Goal: Task Accomplishment & Management: Use online tool/utility

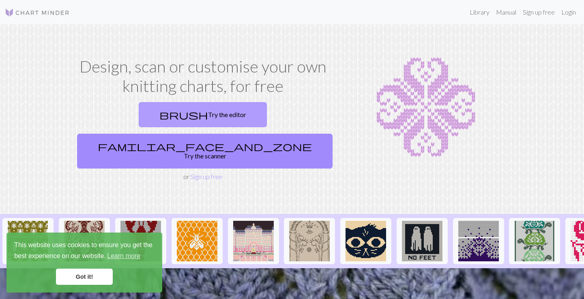
click at [139, 121] on link "brush Try the editor" at bounding box center [203, 114] width 128 height 25
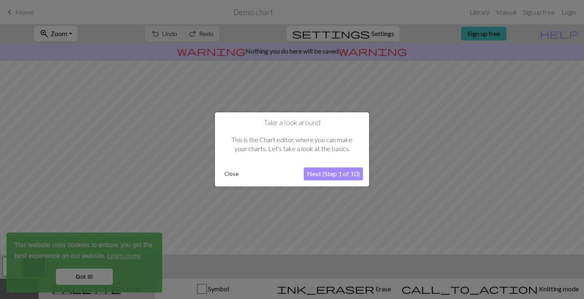
click at [235, 177] on button "Close" at bounding box center [231, 174] width 21 height 12
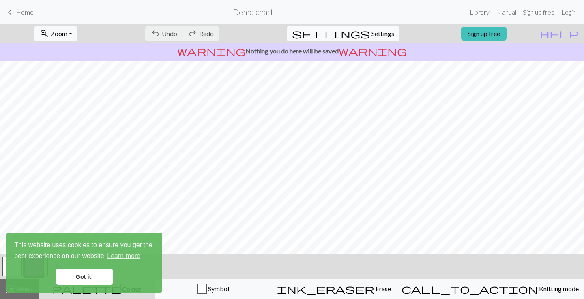
click at [371, 36] on span "Settings" at bounding box center [382, 34] width 23 height 10
select select "aran"
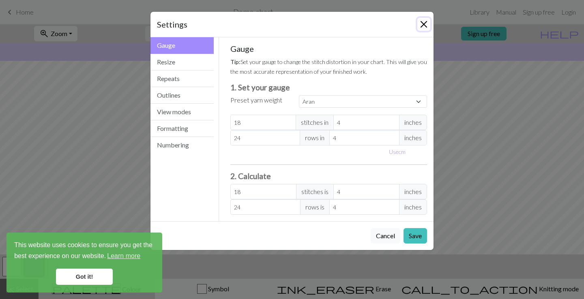
click at [423, 23] on button "Close" at bounding box center [423, 24] width 13 height 13
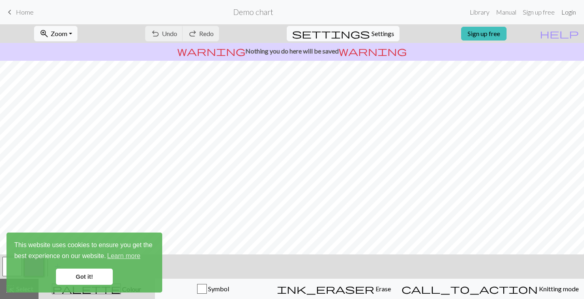
click at [564, 11] on link "Login" at bounding box center [568, 12] width 21 height 16
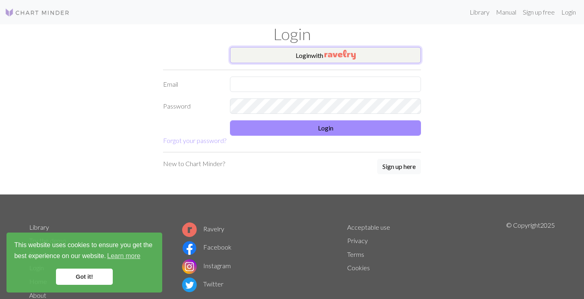
click at [317, 54] on button "Login with" at bounding box center [325, 55] width 191 height 16
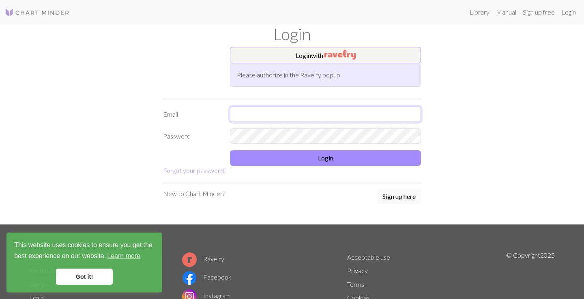
click at [279, 118] on input "text" at bounding box center [325, 114] width 191 height 15
type input "[EMAIL_ADDRESS][DOMAIN_NAME]"
click at [293, 54] on button "Login with" at bounding box center [325, 55] width 191 height 16
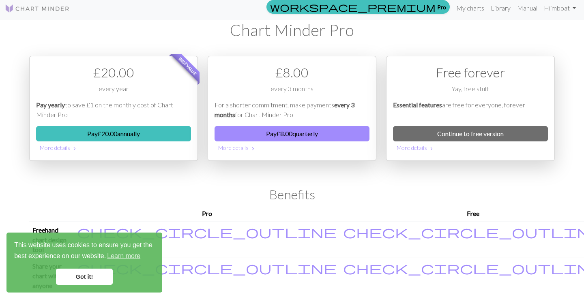
scroll to position [4, 0]
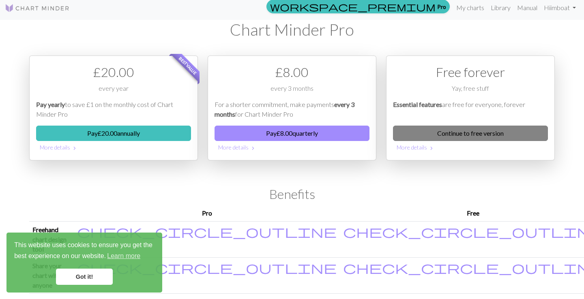
click at [435, 139] on link "Continue to free version" at bounding box center [470, 133] width 155 height 15
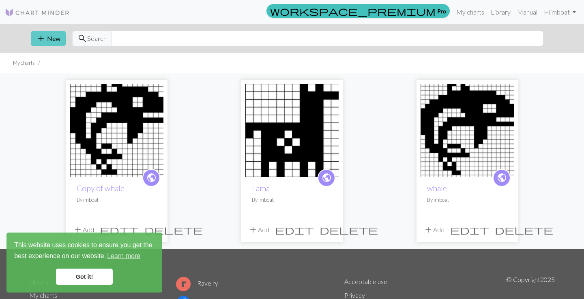
click at [53, 38] on button "add New" at bounding box center [48, 38] width 35 height 15
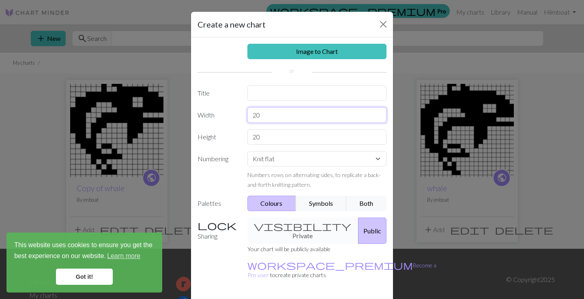
click at [281, 115] on input "20" at bounding box center [316, 114] width 139 height 15
click at [274, 88] on input "text" at bounding box center [316, 93] width 139 height 15
type input "BIG STAR"
click at [274, 113] on input "20" at bounding box center [316, 114] width 139 height 15
type input "2"
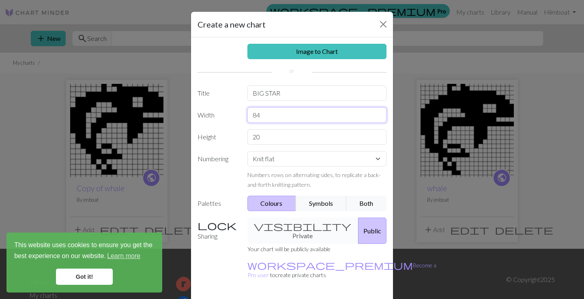
type input "84"
click at [275, 131] on input "20" at bounding box center [316, 136] width 139 height 15
type input "2"
type input "84"
click at [281, 157] on select "Knit flat Knit in the round Lace knitting Cross stitch" at bounding box center [316, 158] width 139 height 15
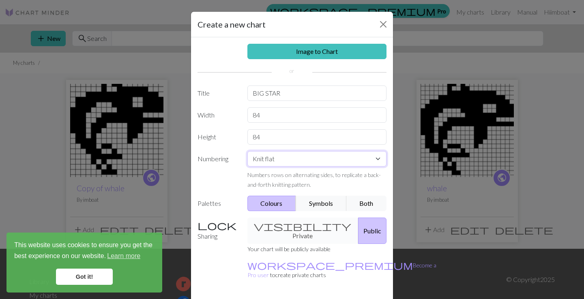
click at [247, 151] on select "Knit flat Knit in the round Lace knitting Cross stitch" at bounding box center [316, 158] width 139 height 15
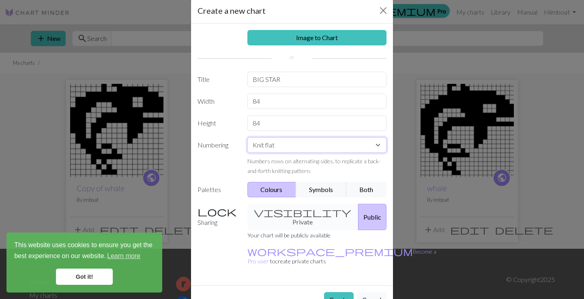
scroll to position [21, 0]
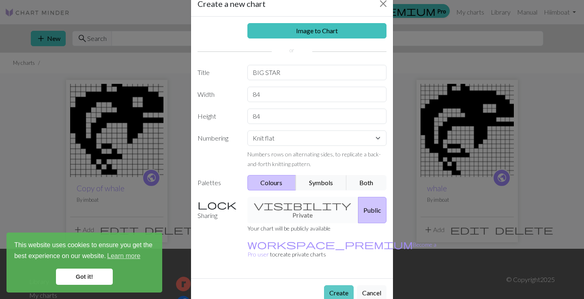
click at [341, 285] on button "Create" at bounding box center [339, 292] width 30 height 15
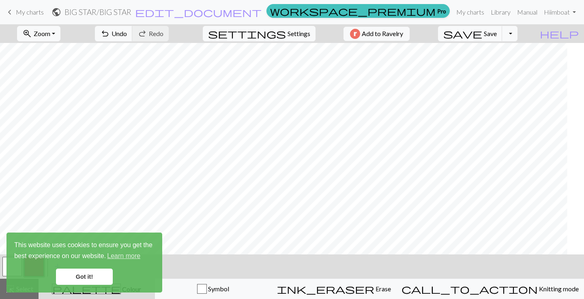
scroll to position [0, 132]
click at [281, 28] on button "settings Settings" at bounding box center [259, 33] width 113 height 15
select select "aran"
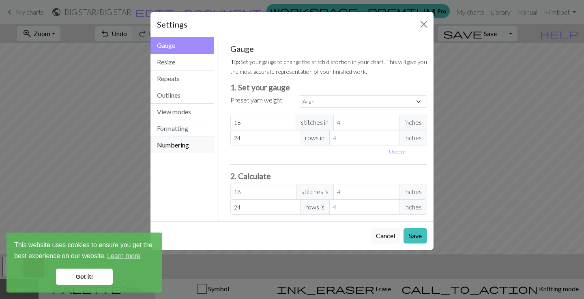
click at [209, 152] on button "Numbering" at bounding box center [181, 145] width 63 height 16
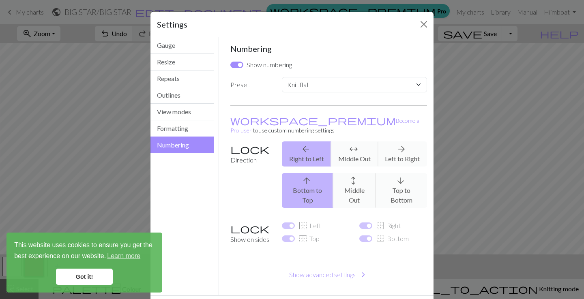
scroll to position [13, 0]
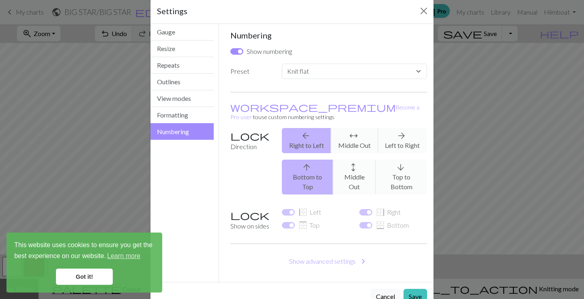
click at [392, 135] on div "arrow_back Right to Left arrows_outward Middle Out arrow_forward Left to Right" at bounding box center [354, 140] width 155 height 25
click at [395, 128] on div "arrow_back Right to Left arrows_outward Middle Out arrow_forward Left to Right" at bounding box center [354, 140] width 155 height 25
click at [343, 162] on div "arrow_upward Bottom to Top arrows_outward Middle Out arrow_downward Top to Bott…" at bounding box center [354, 177] width 155 height 35
click at [391, 136] on div "arrow_back Right to Left arrows_outward Middle Out arrow_forward Left to Right" at bounding box center [354, 140] width 155 height 25
click at [386, 289] on button "Cancel" at bounding box center [386, 296] width 30 height 15
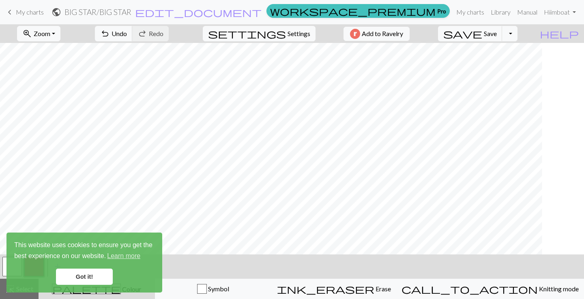
scroll to position [0, 0]
click at [290, 26] on button "settings Settings" at bounding box center [259, 33] width 113 height 15
select select "flat"
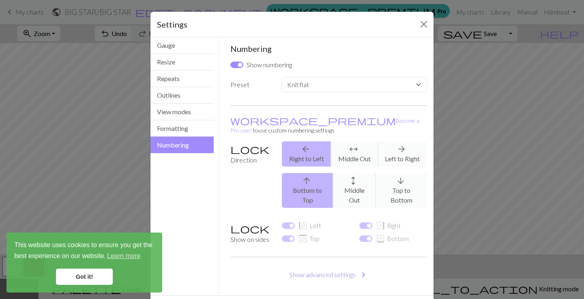
click at [317, 267] on button "Show advanced settings chevron_right" at bounding box center [328, 274] width 197 height 15
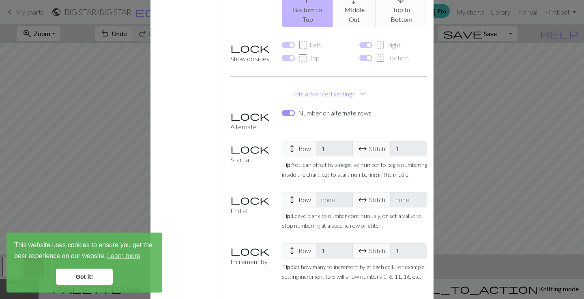
scroll to position [193, 0]
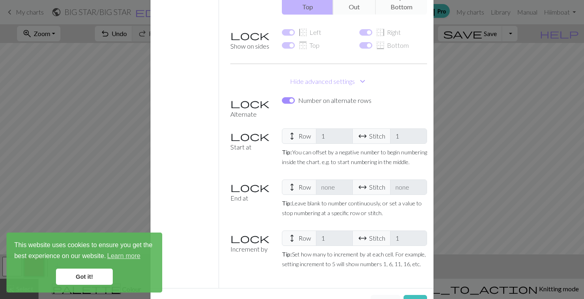
click at [379, 295] on button "Cancel" at bounding box center [386, 302] width 30 height 15
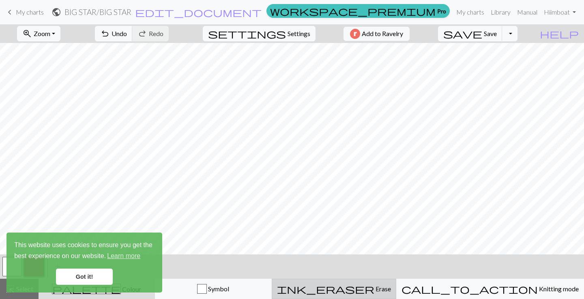
click at [385, 286] on span "Erase" at bounding box center [382, 289] width 17 height 8
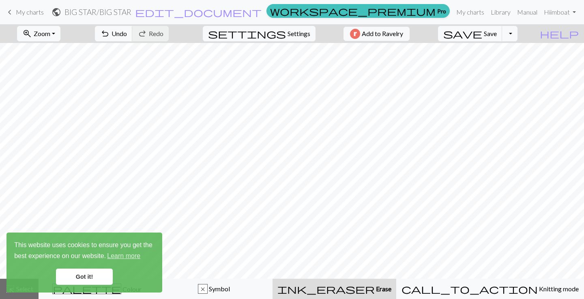
click at [93, 279] on link "Got it!" at bounding box center [84, 277] width 57 height 16
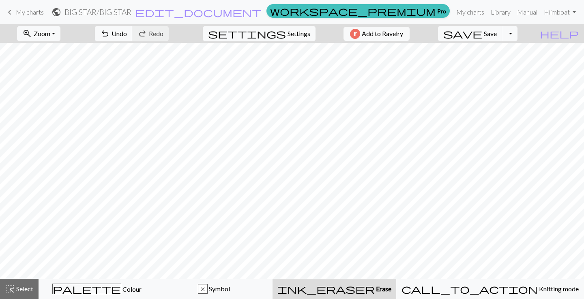
click at [98, 285] on div "This website uses cookies to ensure you get the best experience on our website.…" at bounding box center [84, 263] width 156 height 60
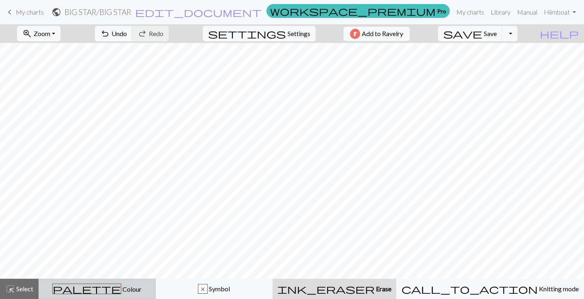
click at [121, 287] on span "Colour" at bounding box center [131, 289] width 20 height 8
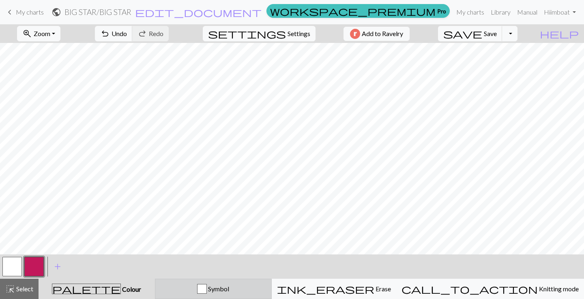
click at [266, 295] on button "Symbol" at bounding box center [213, 289] width 117 height 20
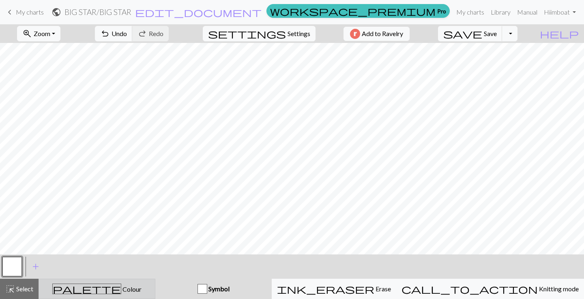
click at [121, 288] on span "Colour" at bounding box center [131, 289] width 20 height 8
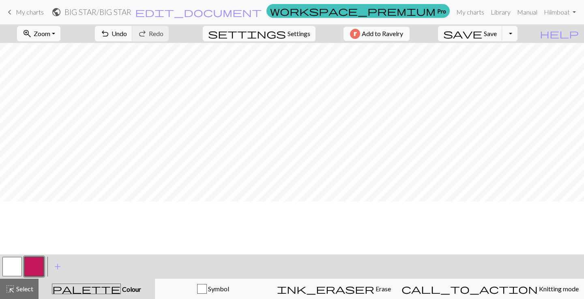
scroll to position [0, 149]
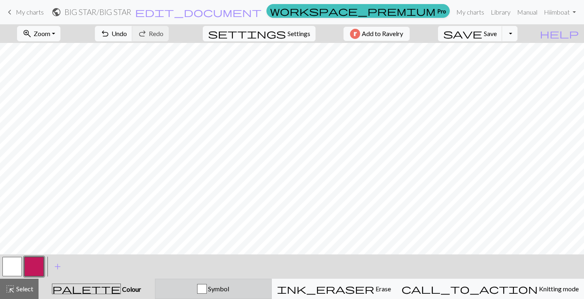
click at [229, 290] on span "Symbol" at bounding box center [218, 289] width 22 height 8
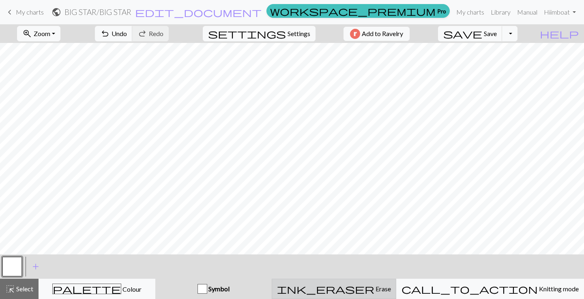
click at [364, 283] on button "ink_eraser Erase Erase" at bounding box center [334, 289] width 124 height 20
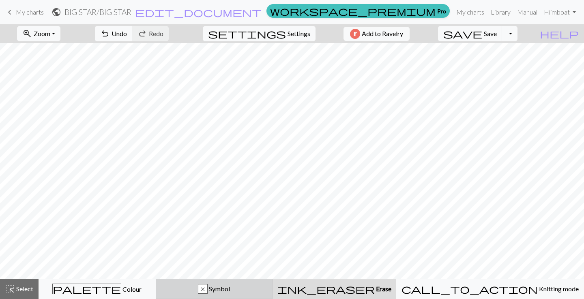
click at [230, 293] on span "Symbol" at bounding box center [219, 289] width 22 height 8
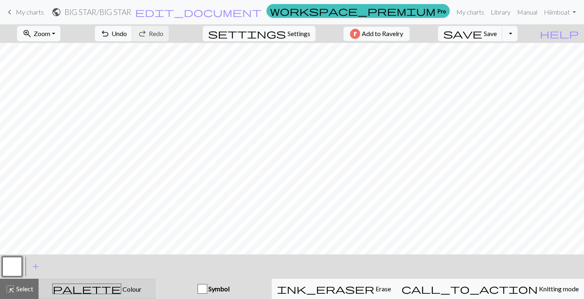
click at [121, 287] on span "Colour" at bounding box center [131, 289] width 20 height 8
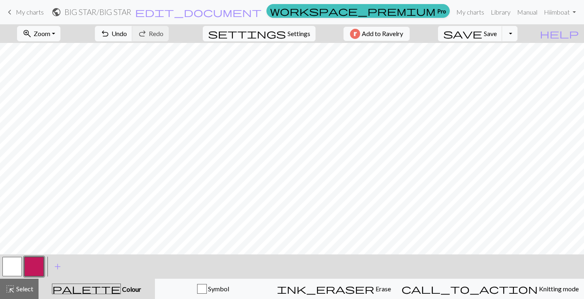
scroll to position [0, 0]
click at [147, 34] on span "redo" at bounding box center [142, 33] width 10 height 11
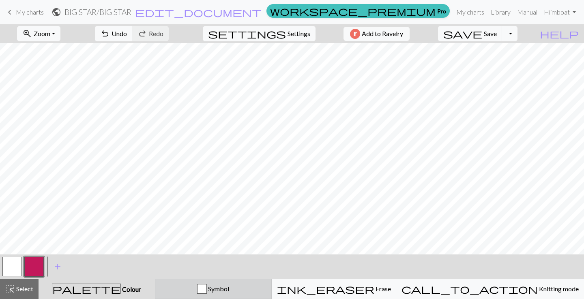
click at [264, 286] on div "Symbol" at bounding box center [213, 289] width 106 height 10
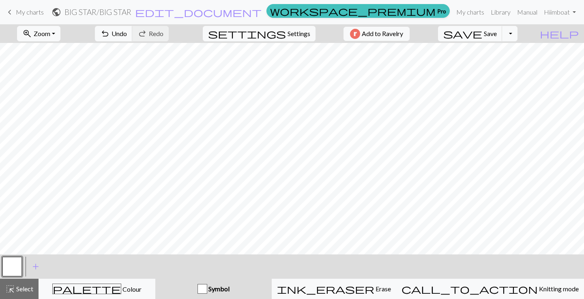
click at [11, 265] on button "button" at bounding box center [11, 266] width 19 height 19
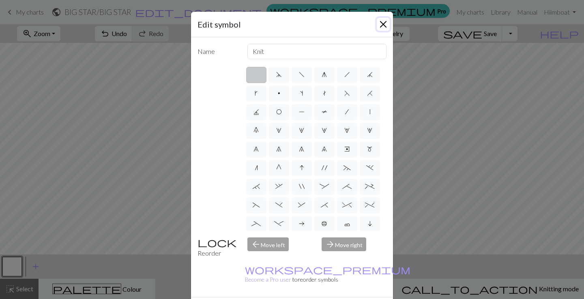
click at [382, 24] on button "Close" at bounding box center [383, 24] width 13 height 13
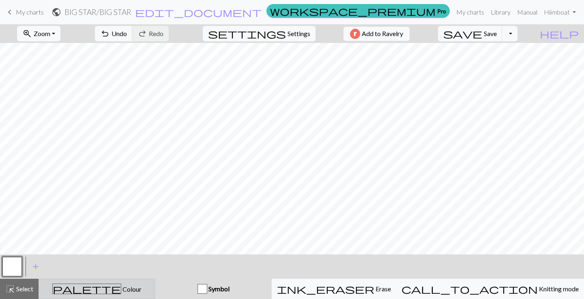
click at [121, 290] on span "Colour" at bounding box center [131, 289] width 20 height 8
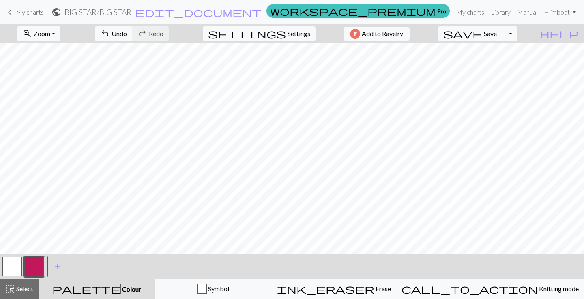
click at [7, 270] on button "button" at bounding box center [11, 266] width 19 height 19
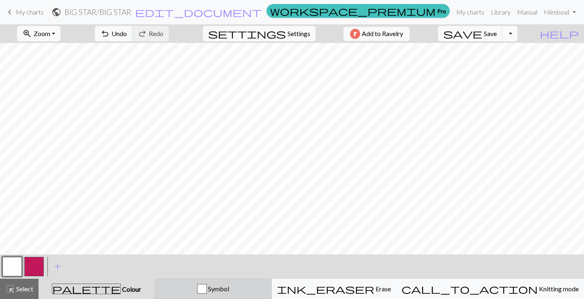
click at [229, 286] on span "Symbol" at bounding box center [218, 289] width 22 height 8
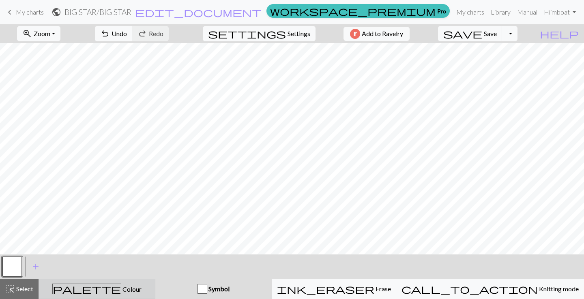
click at [131, 280] on button "palette Colour Colour" at bounding box center [97, 289] width 117 height 20
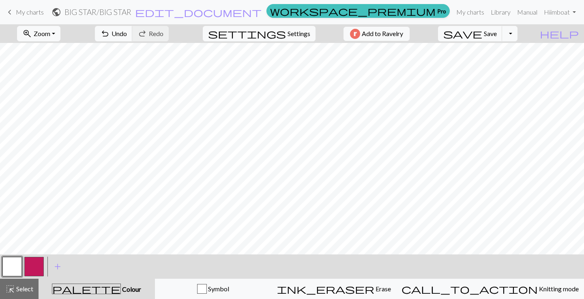
click at [32, 268] on button "button" at bounding box center [33, 266] width 19 height 19
click at [15, 262] on button "button" at bounding box center [11, 266] width 19 height 19
click at [32, 270] on button "button" at bounding box center [33, 266] width 19 height 19
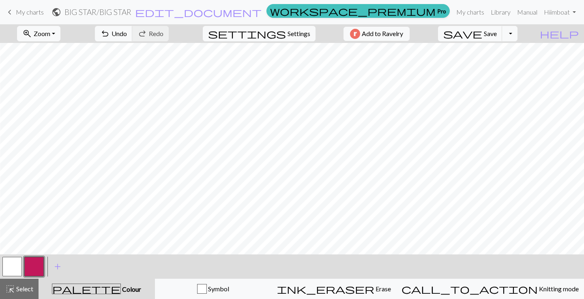
click at [18, 264] on button "button" at bounding box center [11, 266] width 19 height 19
click at [34, 262] on button "button" at bounding box center [33, 266] width 19 height 19
click at [18, 270] on button "button" at bounding box center [11, 266] width 19 height 19
click at [33, 261] on button "button" at bounding box center [33, 266] width 19 height 19
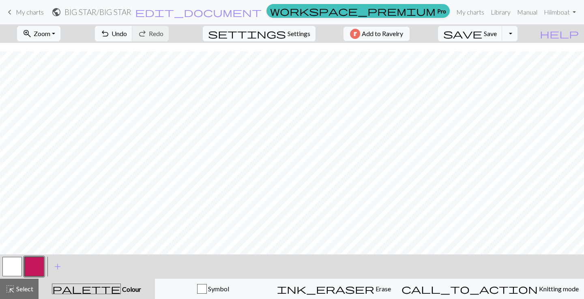
scroll to position [159, 31]
click at [13, 261] on button "button" at bounding box center [11, 266] width 19 height 19
click at [37, 263] on button "button" at bounding box center [33, 266] width 19 height 19
click at [13, 267] on button "button" at bounding box center [11, 266] width 19 height 19
